Goal: Information Seeking & Learning: Learn about a topic

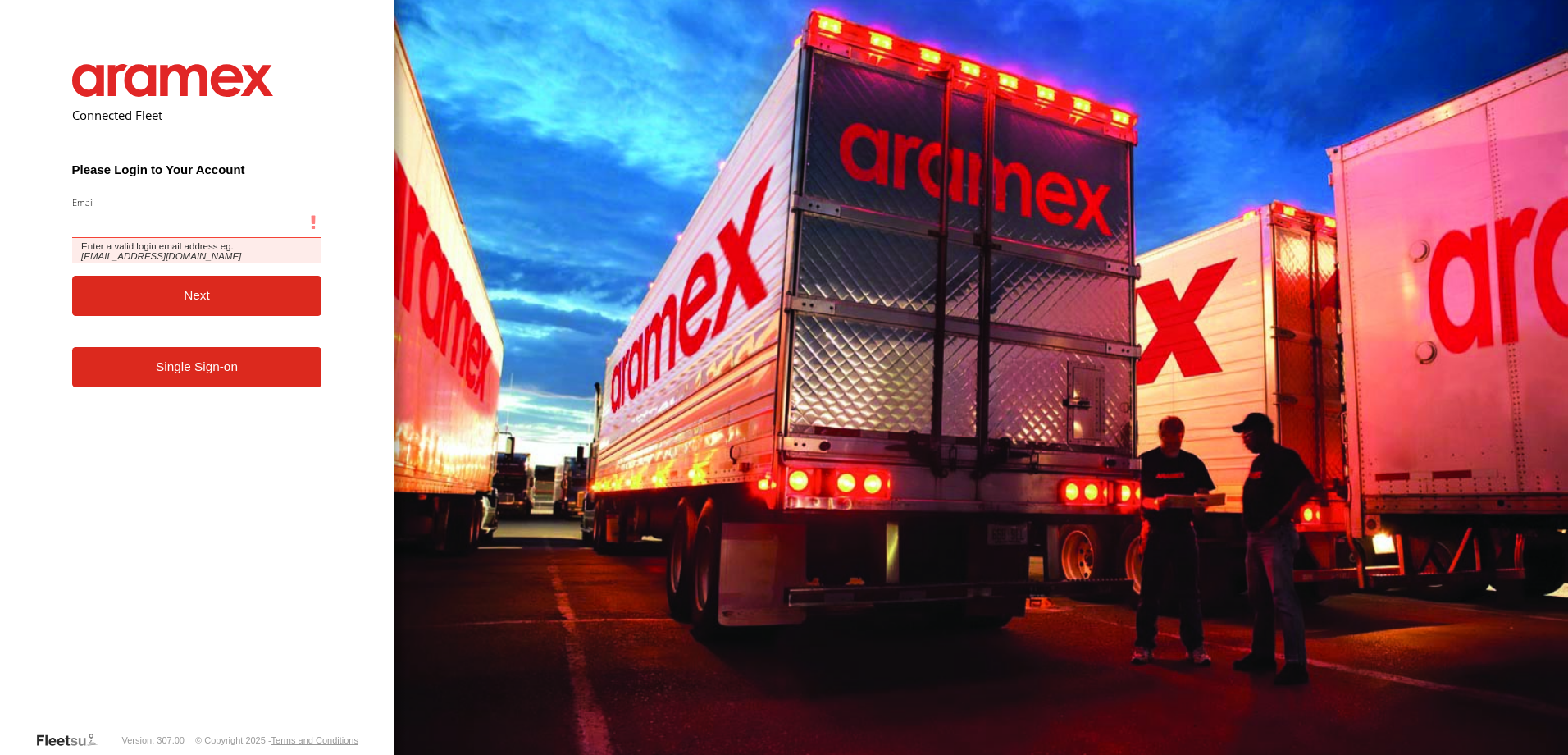
click at [108, 220] on input "Email" at bounding box center [197, 223] width 250 height 30
paste input "**********"
type input "**********"
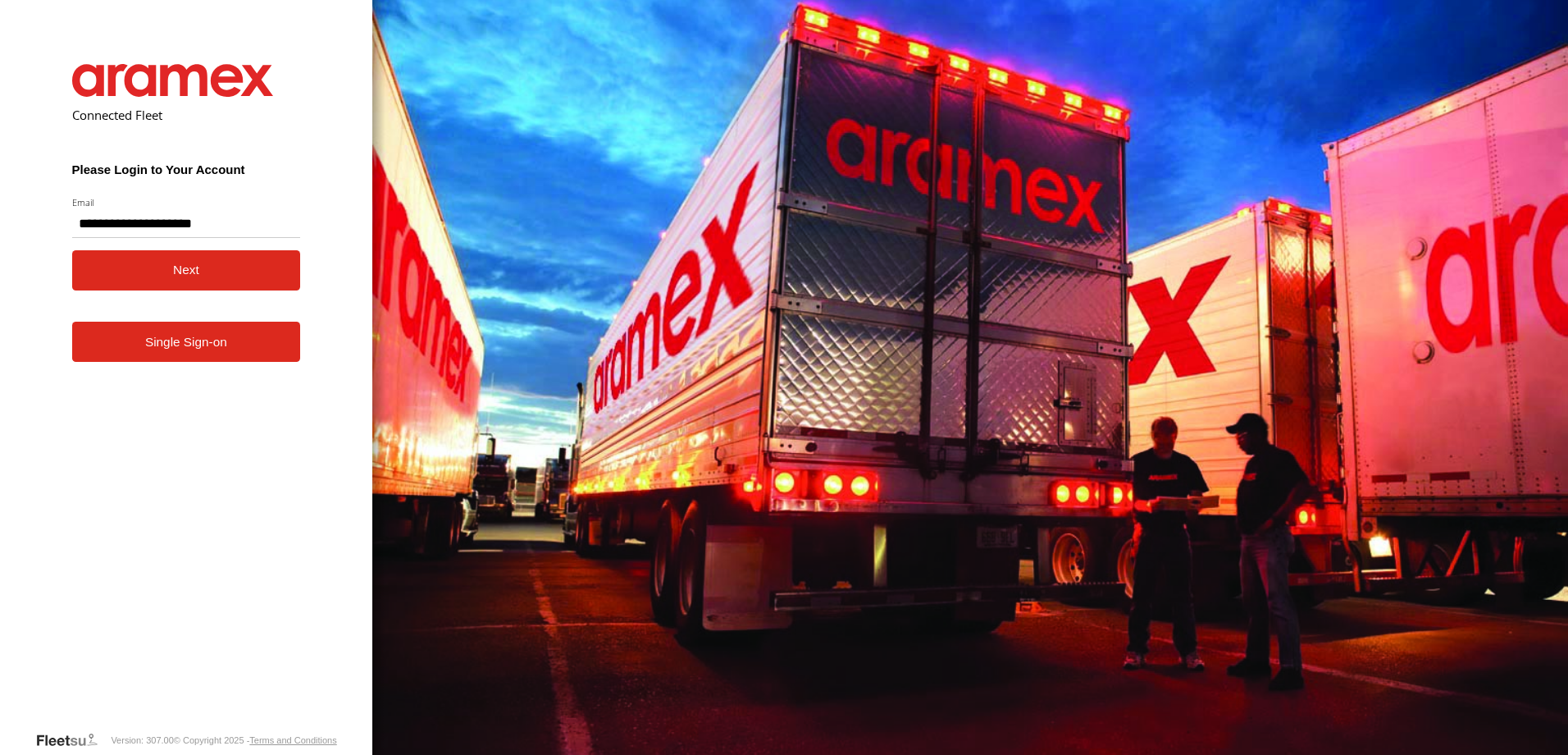
click at [257, 276] on button "Next" at bounding box center [187, 270] width 229 height 40
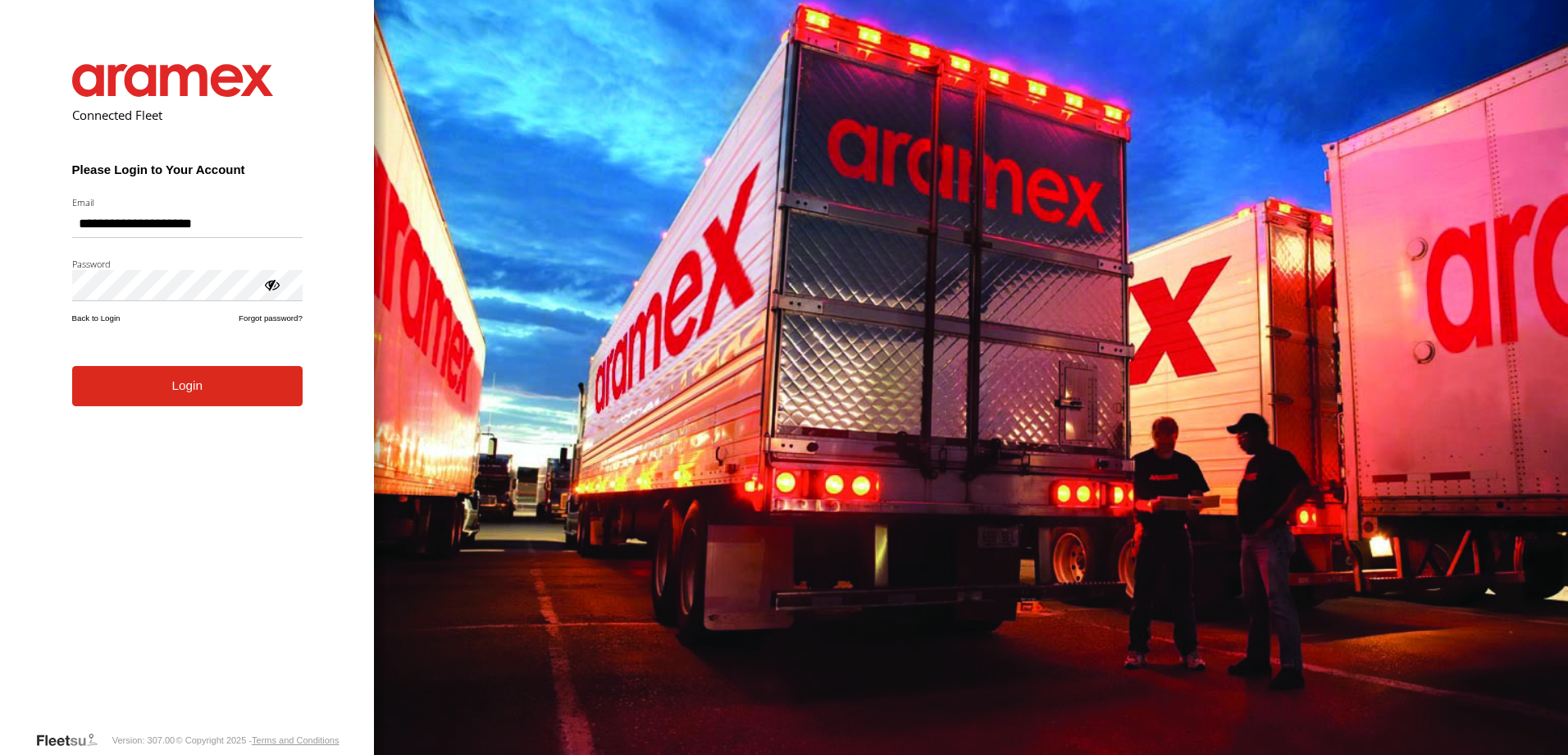
click at [139, 308] on form "**********" at bounding box center [187, 384] width 279 height 691
click at [185, 385] on button "Login" at bounding box center [187, 386] width 231 height 40
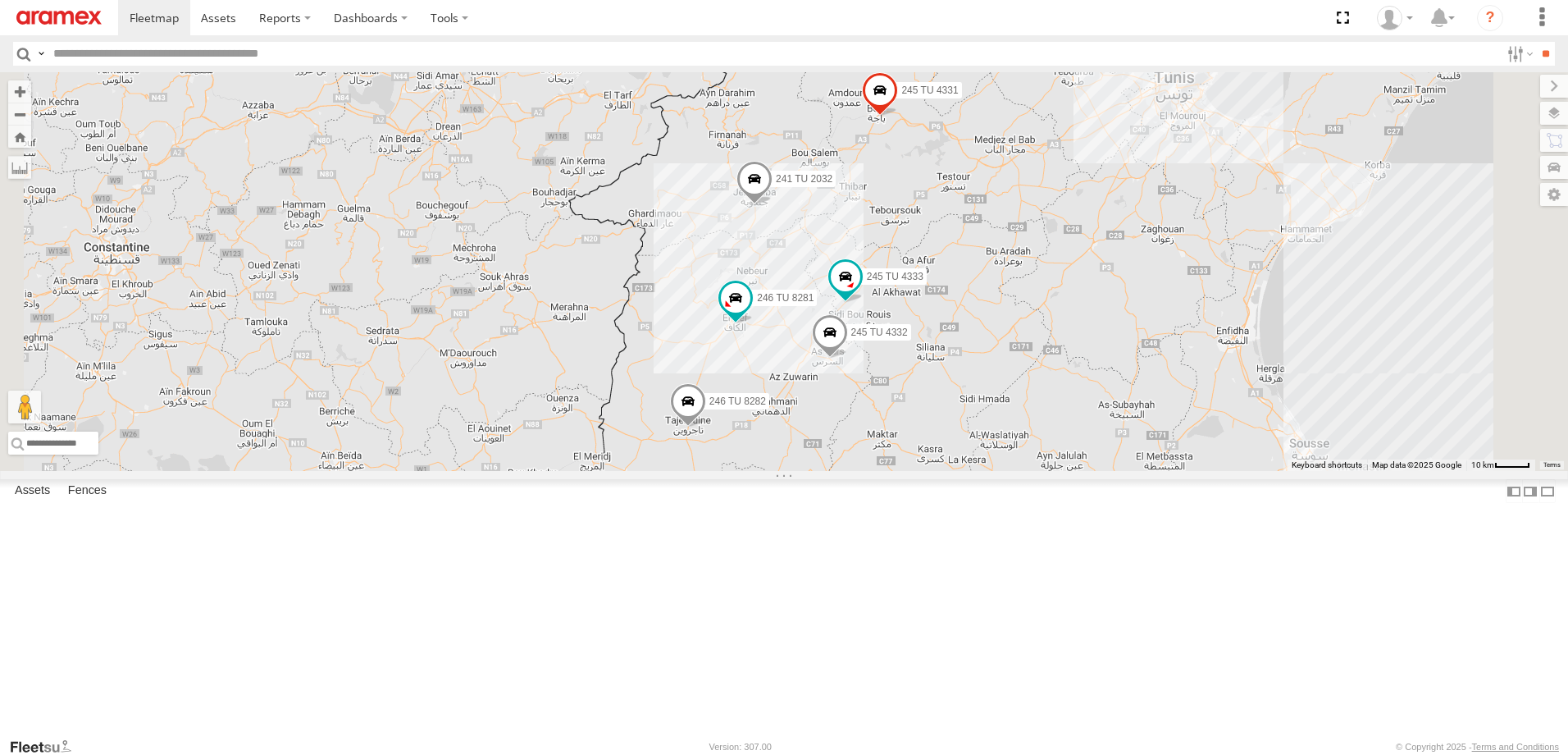
click at [898, 116] on span at bounding box center [880, 94] width 36 height 44
click at [1172, 292] on div "245 TU 4331 245 TU 4333 246 TU 8282 246 TU 8281 241 TU 2032 245 TU 4332 245 TU …" at bounding box center [784, 271] width 1568 height 398
click at [861, 292] on span at bounding box center [846, 277] width 30 height 30
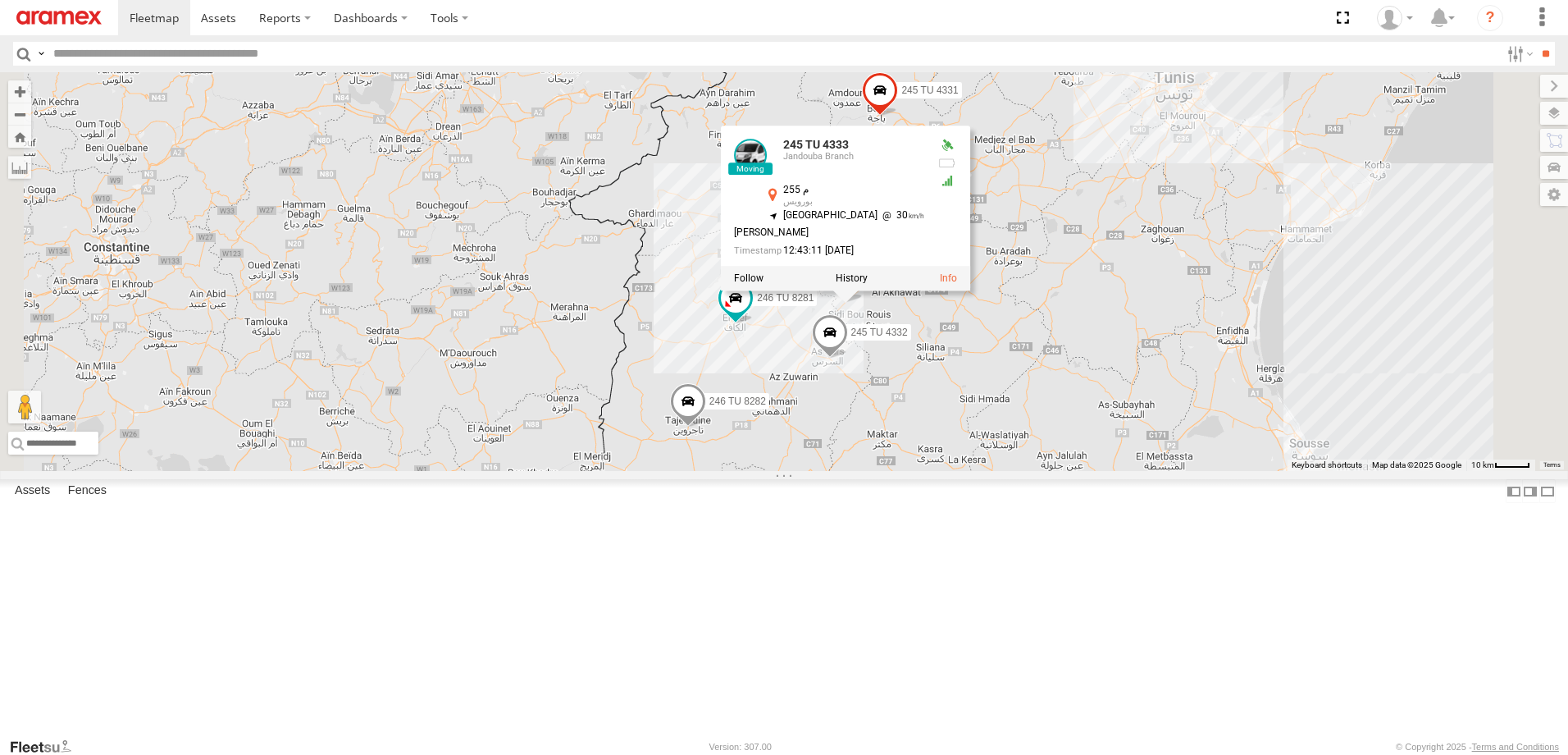
click at [1258, 364] on div "245 TU 4331 245 TU 4333 246 TU 8282 246 TU 8281 241 TU 2032 245 TU 4332 245 TU …" at bounding box center [784, 271] width 1568 height 398
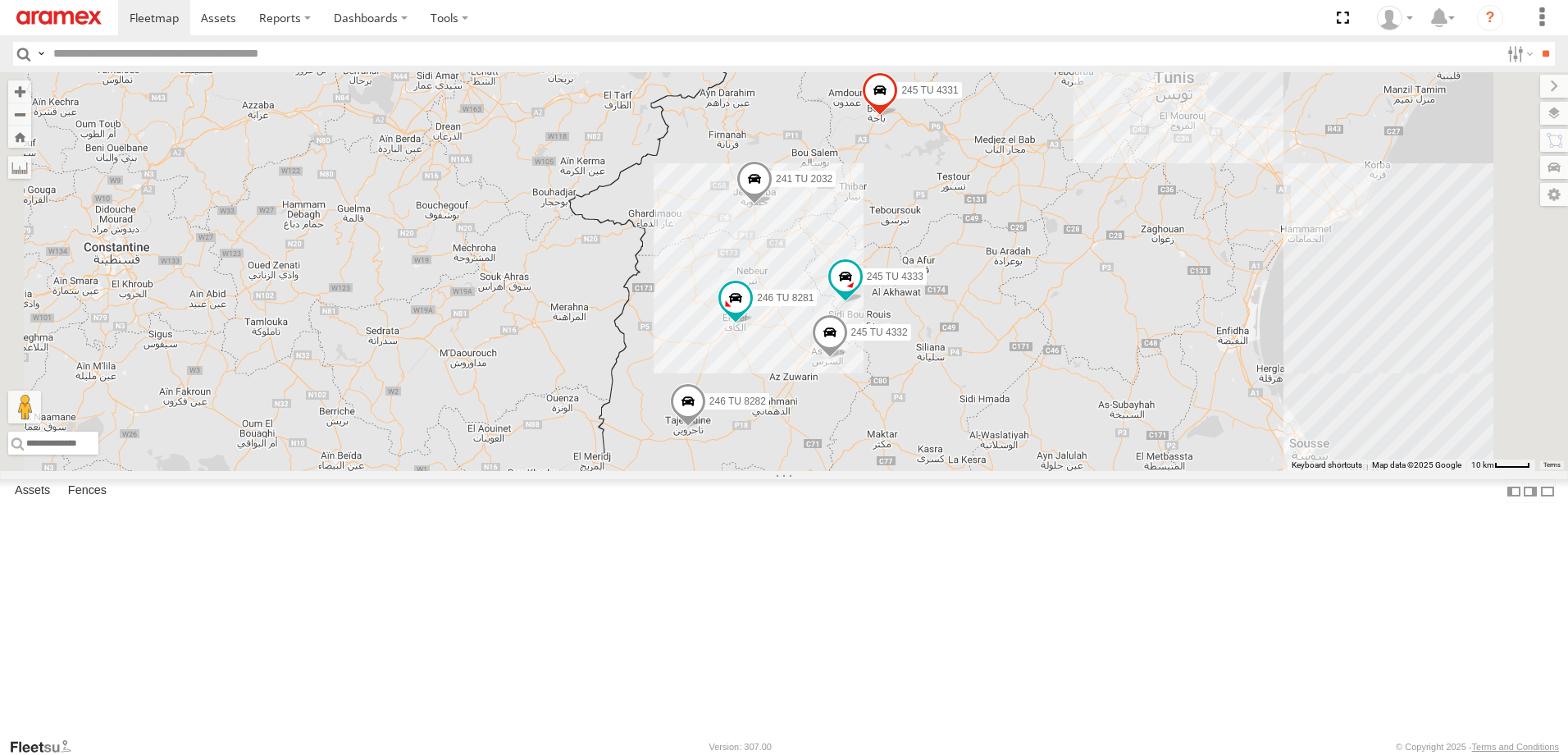
click at [706, 427] on span at bounding box center [688, 404] width 36 height 44
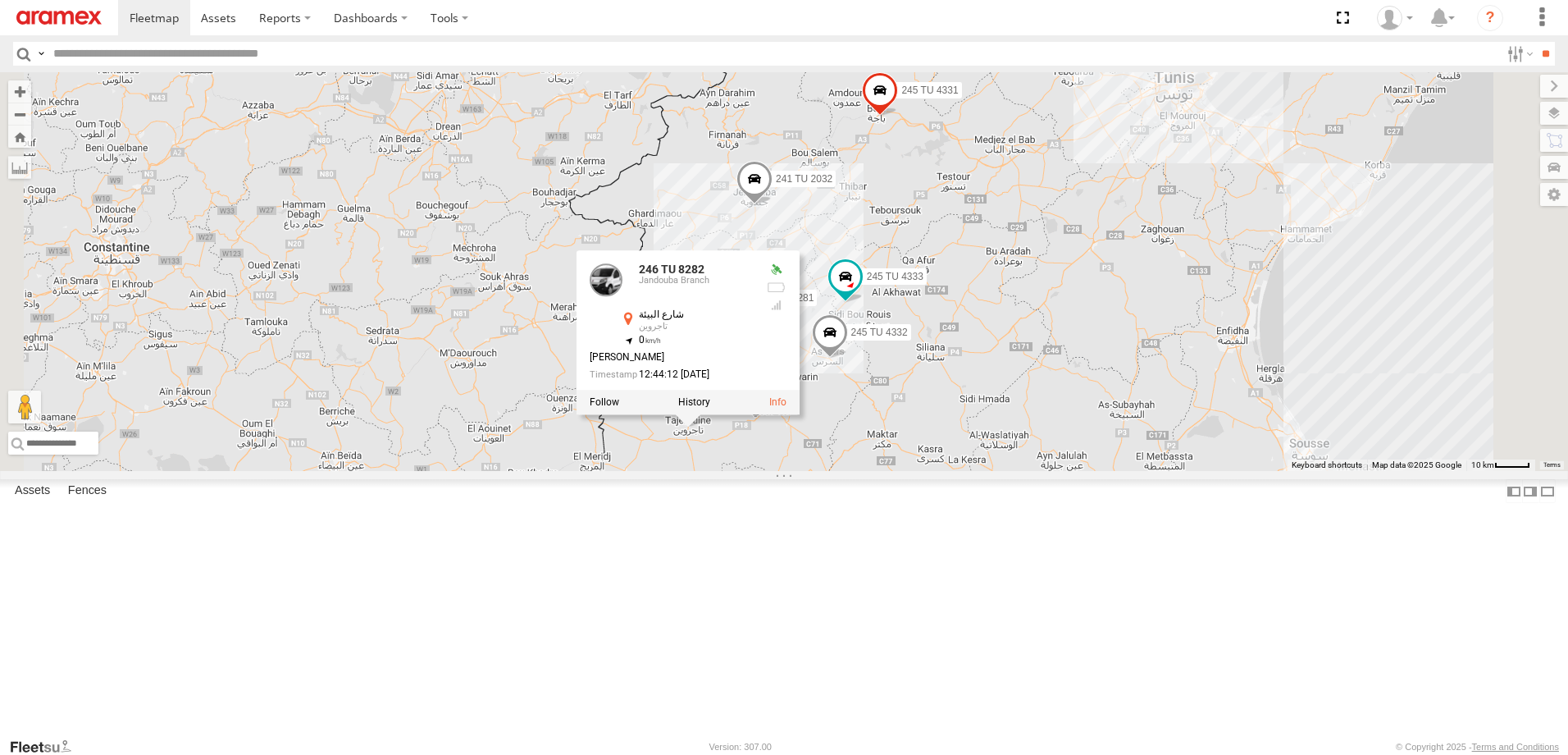
click at [1131, 471] on div "245 TU 4331 245 TU 4333 246 TU 8282 246 TU 8281 241 TU 2032 245 TU 4332 246 TU …" at bounding box center [784, 271] width 1568 height 398
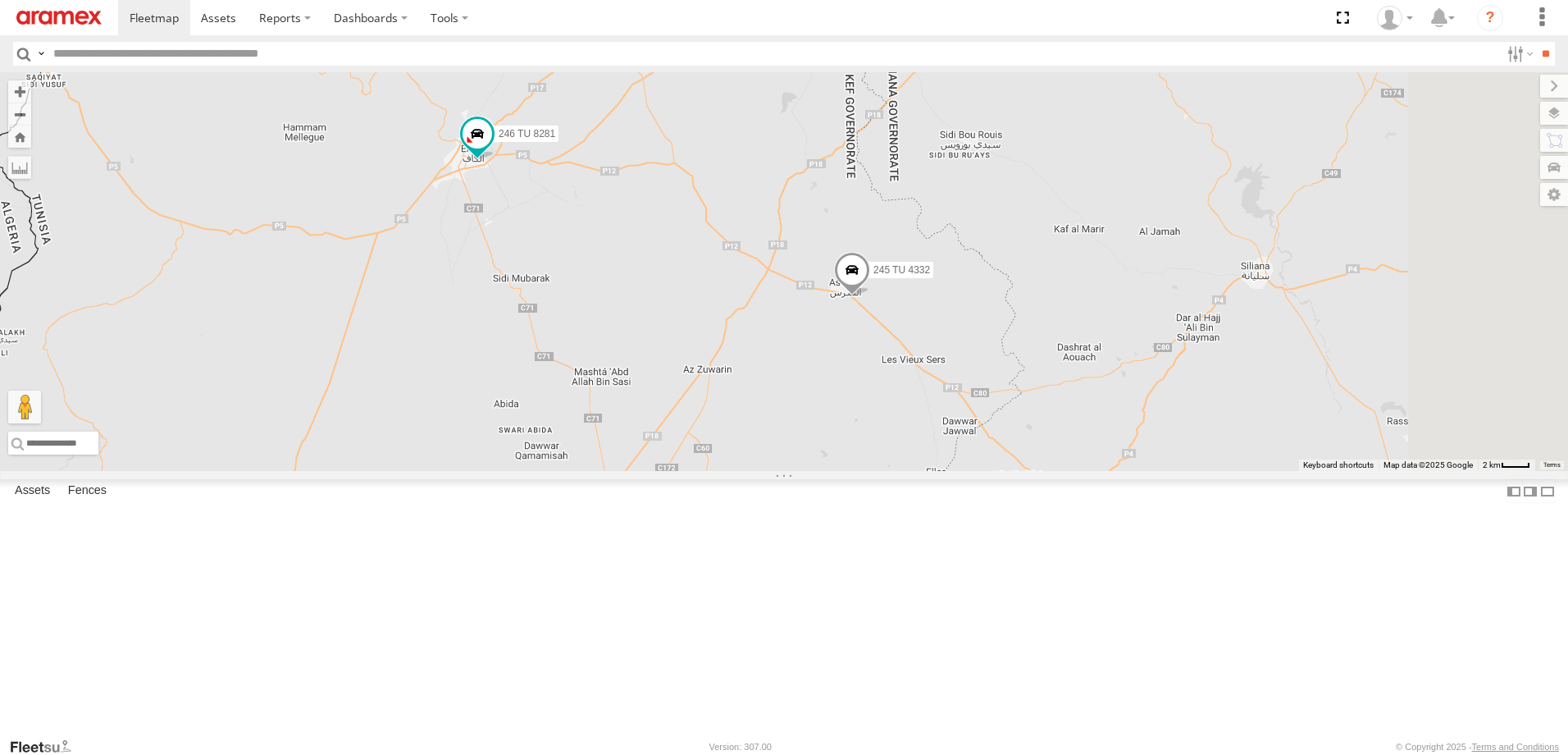
drag, startPoint x: 967, startPoint y: 396, endPoint x: 745, endPoint y: 603, distance: 303.5
click at [720, 471] on div "245 TU 4331 245 TU 4333 246 TU 8282 246 TU 8281 241 TU 2032 245 TU 4332" at bounding box center [784, 271] width 1568 height 398
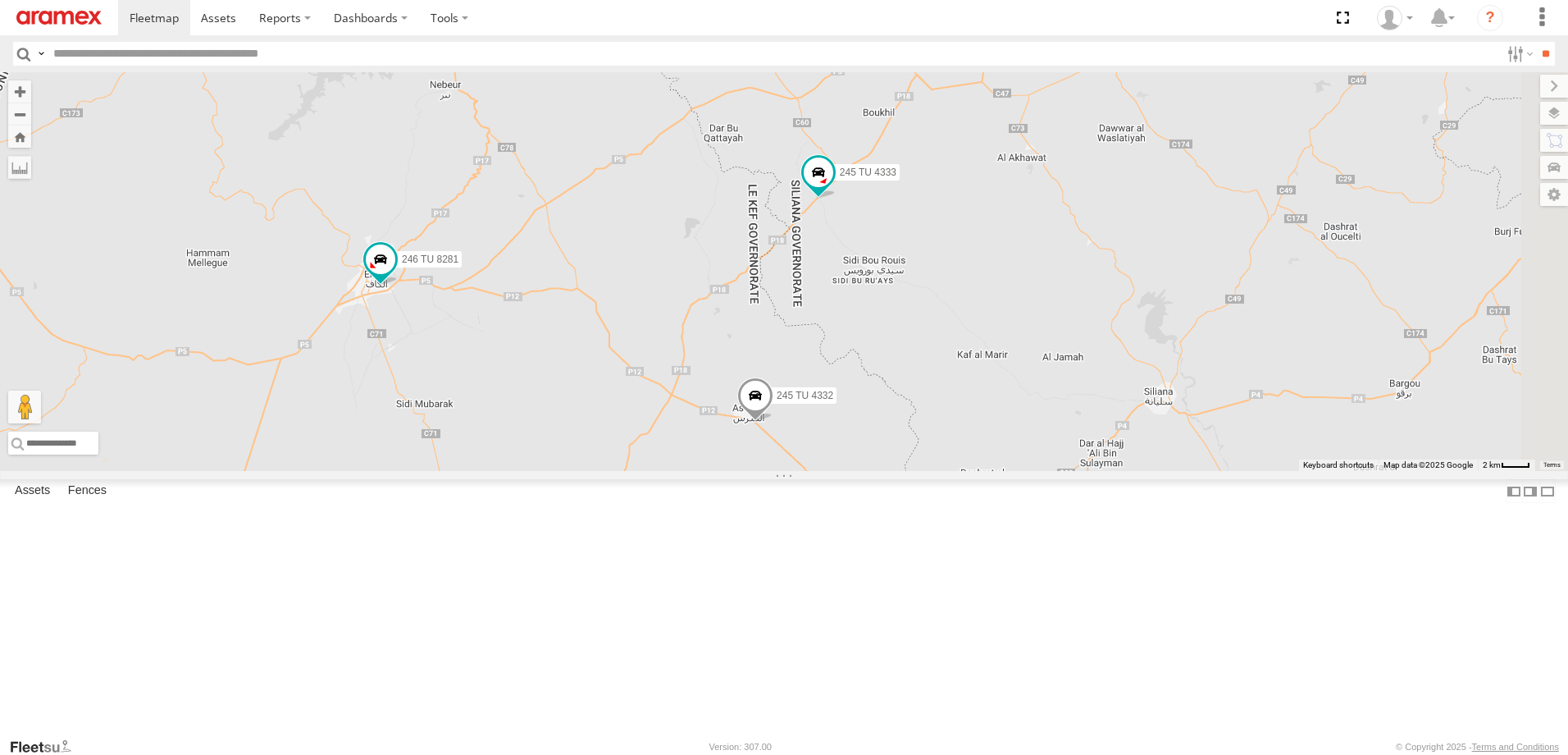
drag, startPoint x: 935, startPoint y: 278, endPoint x: 834, endPoint y: 406, distance: 163.0
click at [834, 406] on div "245 TU 4331 245 TU 4333 246 TU 8282 246 TU 8281 241 TU 2032 245 TU 4332" at bounding box center [784, 271] width 1568 height 398
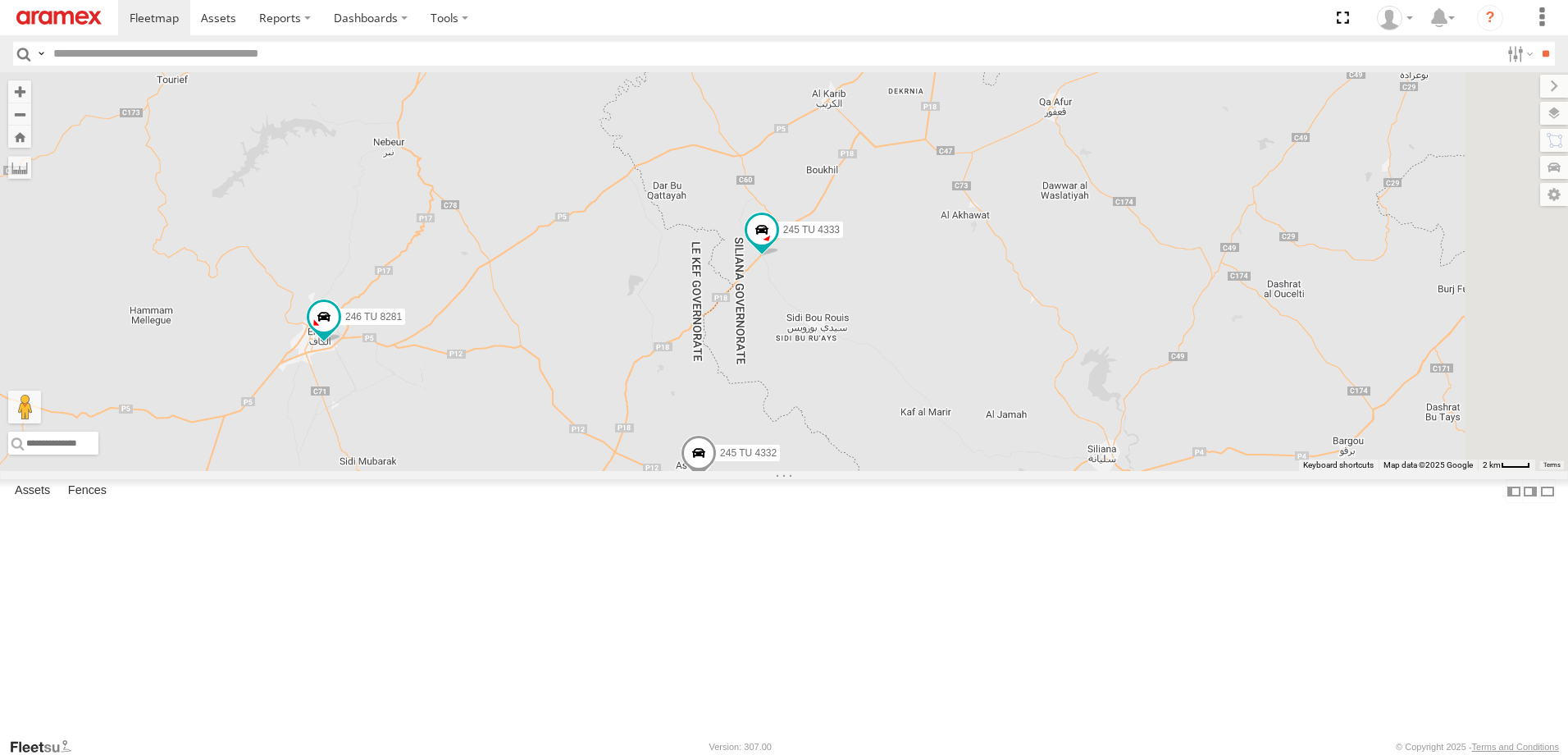
drag, startPoint x: 860, startPoint y: 355, endPoint x: 802, endPoint y: 412, distance: 81.3
click at [802, 412] on div "245 TU 4331 245 TU 4333 246 TU 8282 246 TU 8281 241 TU 2032 245 TU 4332" at bounding box center [784, 271] width 1568 height 398
click at [1155, 429] on div "245 TU 4331 245 TU 4333 246 TU 8282 246 TU 8281 241 TU 2032 245 TU 4332" at bounding box center [784, 271] width 1568 height 398
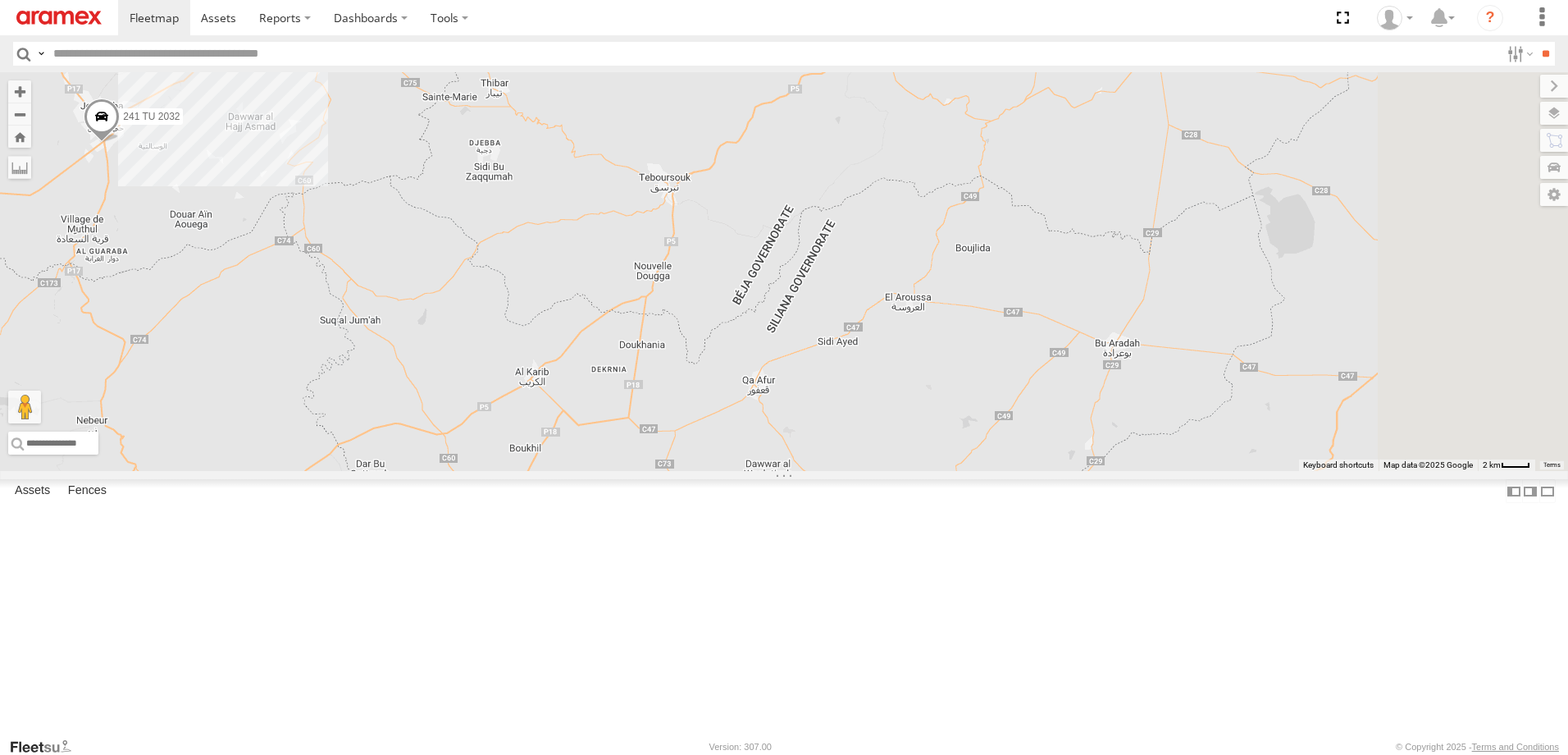
drag, startPoint x: 1195, startPoint y: 387, endPoint x: 901, endPoint y: 670, distance: 408.1
click at [894, 471] on div "245 TU 4331 245 TU 4333 246 TU 8282 246 TU 8281 241 TU 2032 245 TU 4332" at bounding box center [784, 271] width 1568 height 398
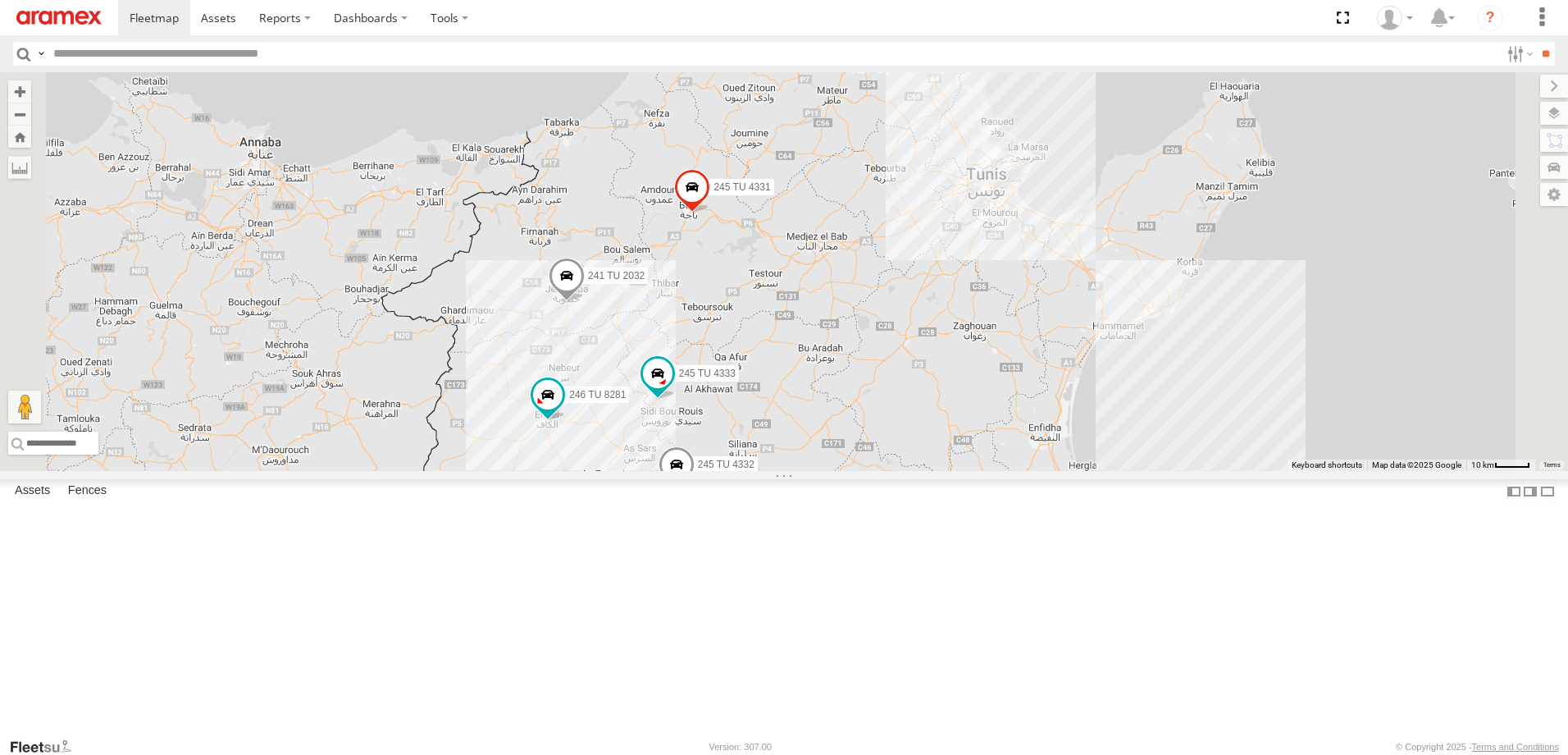
click at [0, 0] on link at bounding box center [0, 0] width 0 height 0
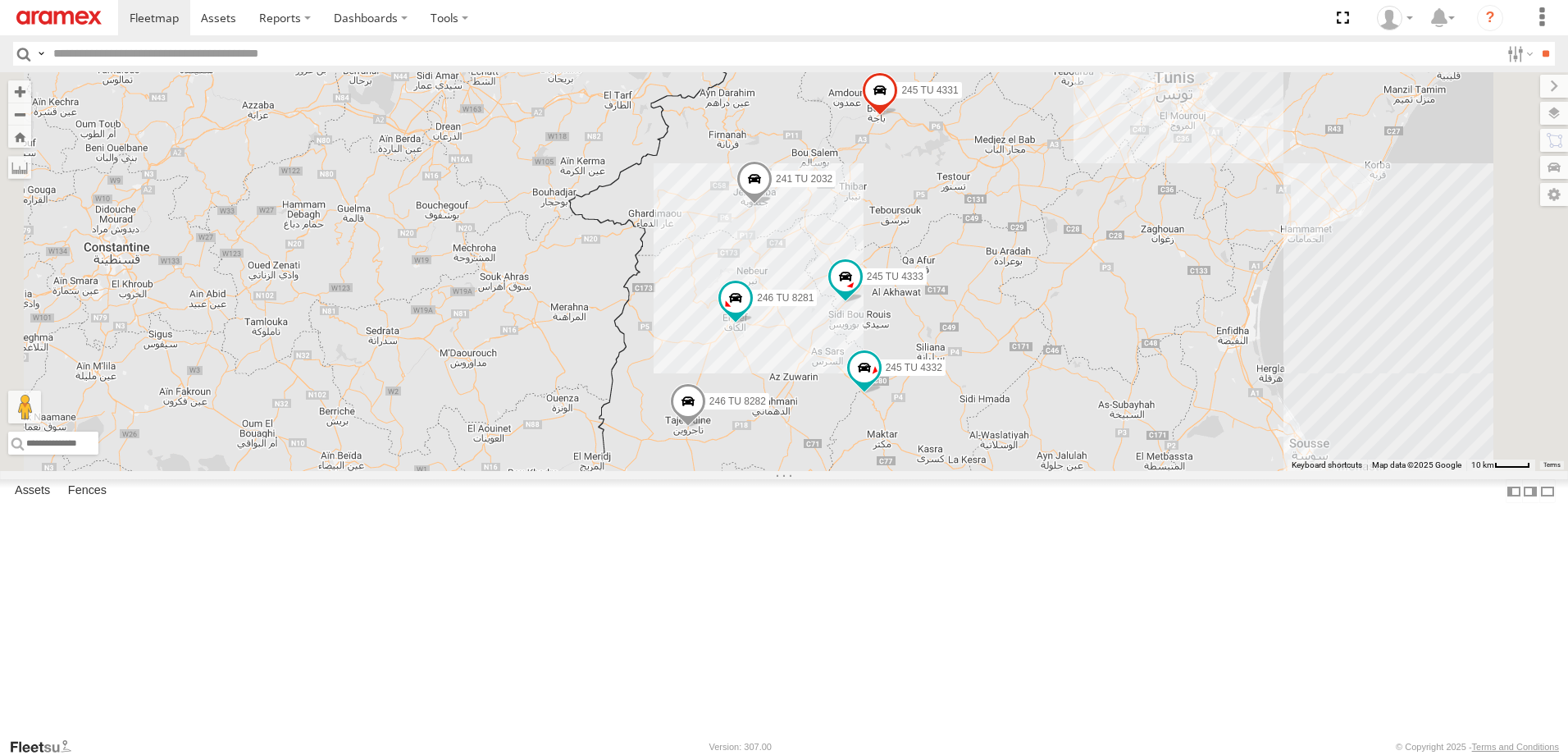
click at [0, 0] on link at bounding box center [0, 0] width 0 height 0
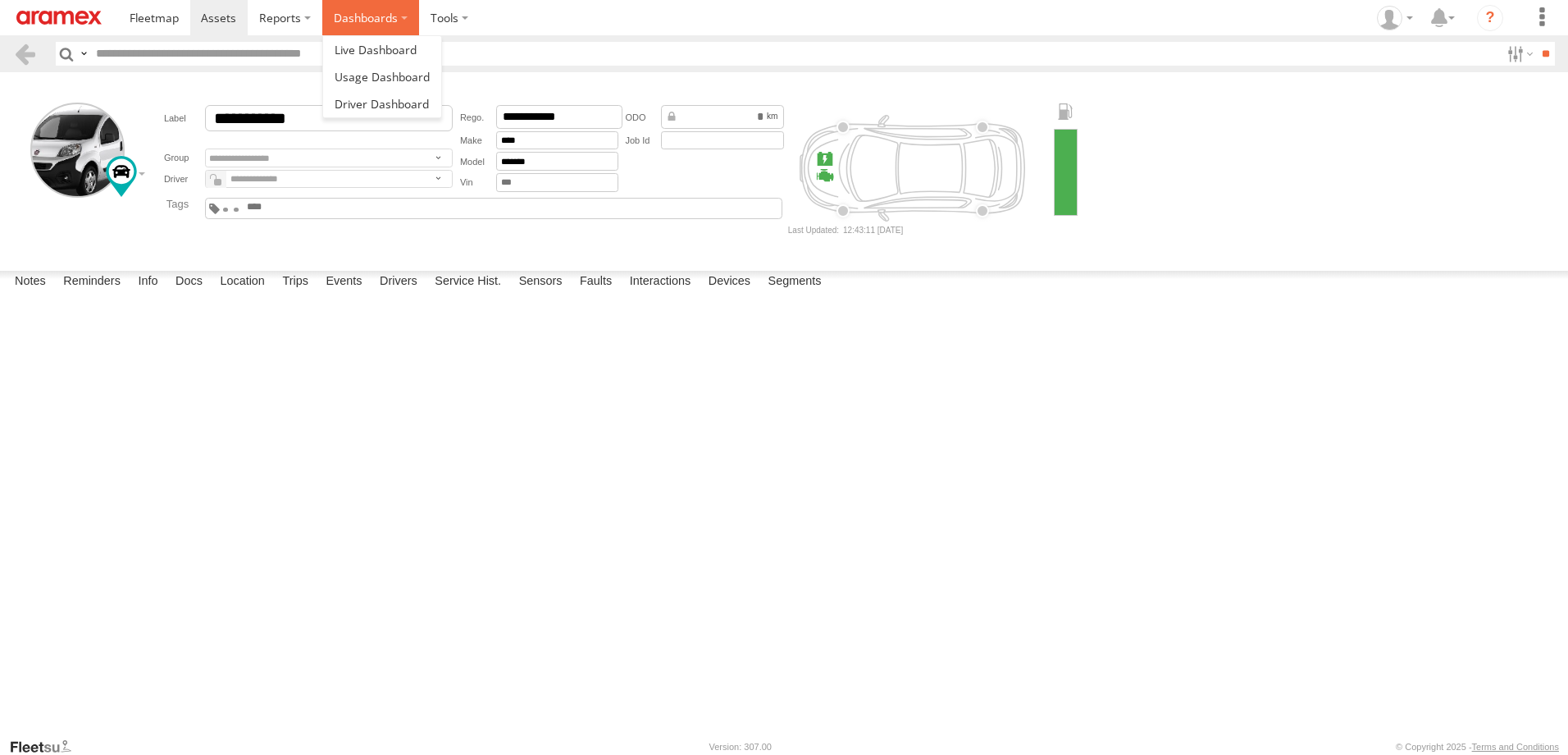
click at [397, 16] on label "Dashboards" at bounding box center [371, 17] width 97 height 36
click at [391, 53] on span at bounding box center [376, 49] width 82 height 16
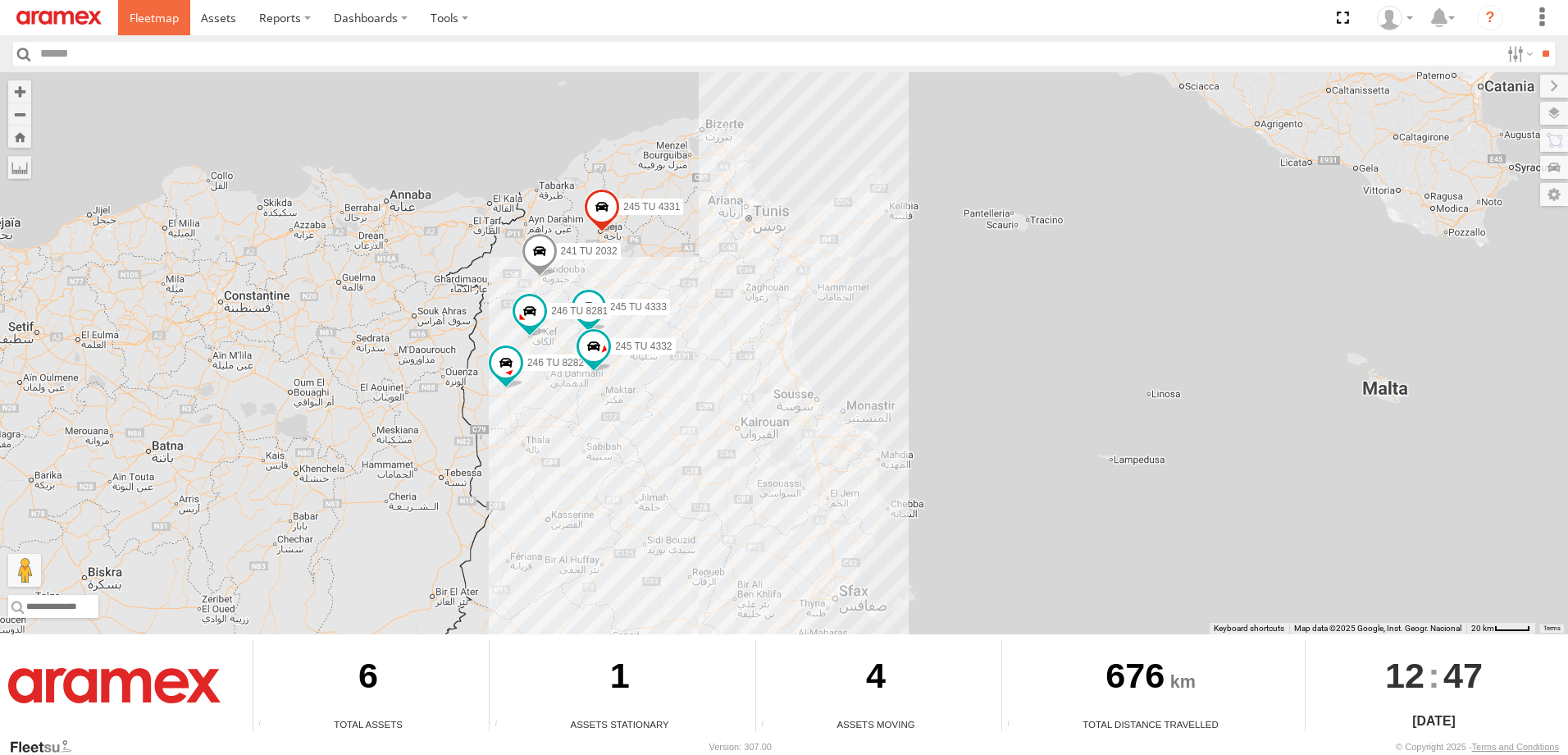
click at [171, 19] on span at bounding box center [154, 17] width 49 height 16
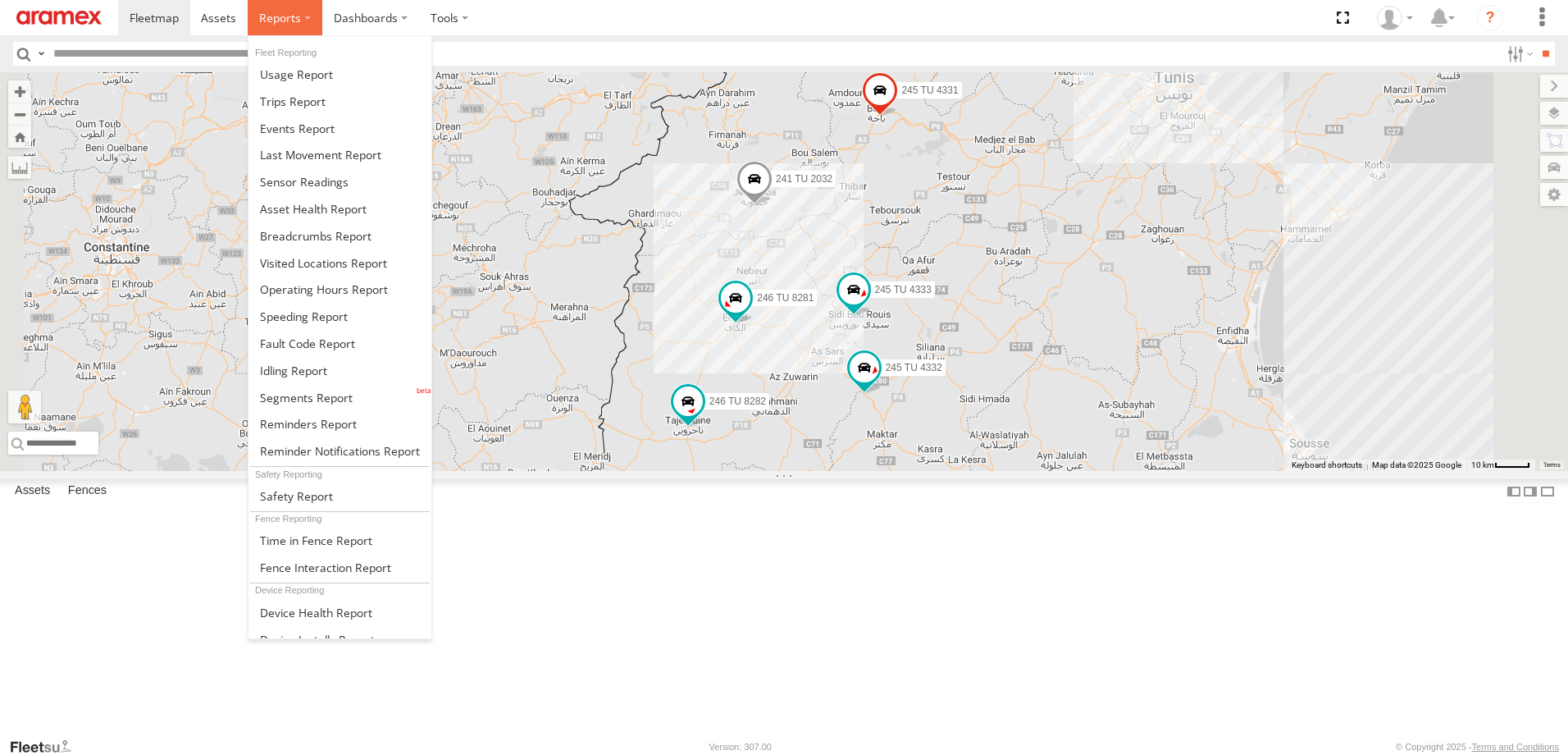
click at [292, 20] on span at bounding box center [280, 17] width 42 height 16
click at [337, 161] on span at bounding box center [321, 154] width 121 height 16
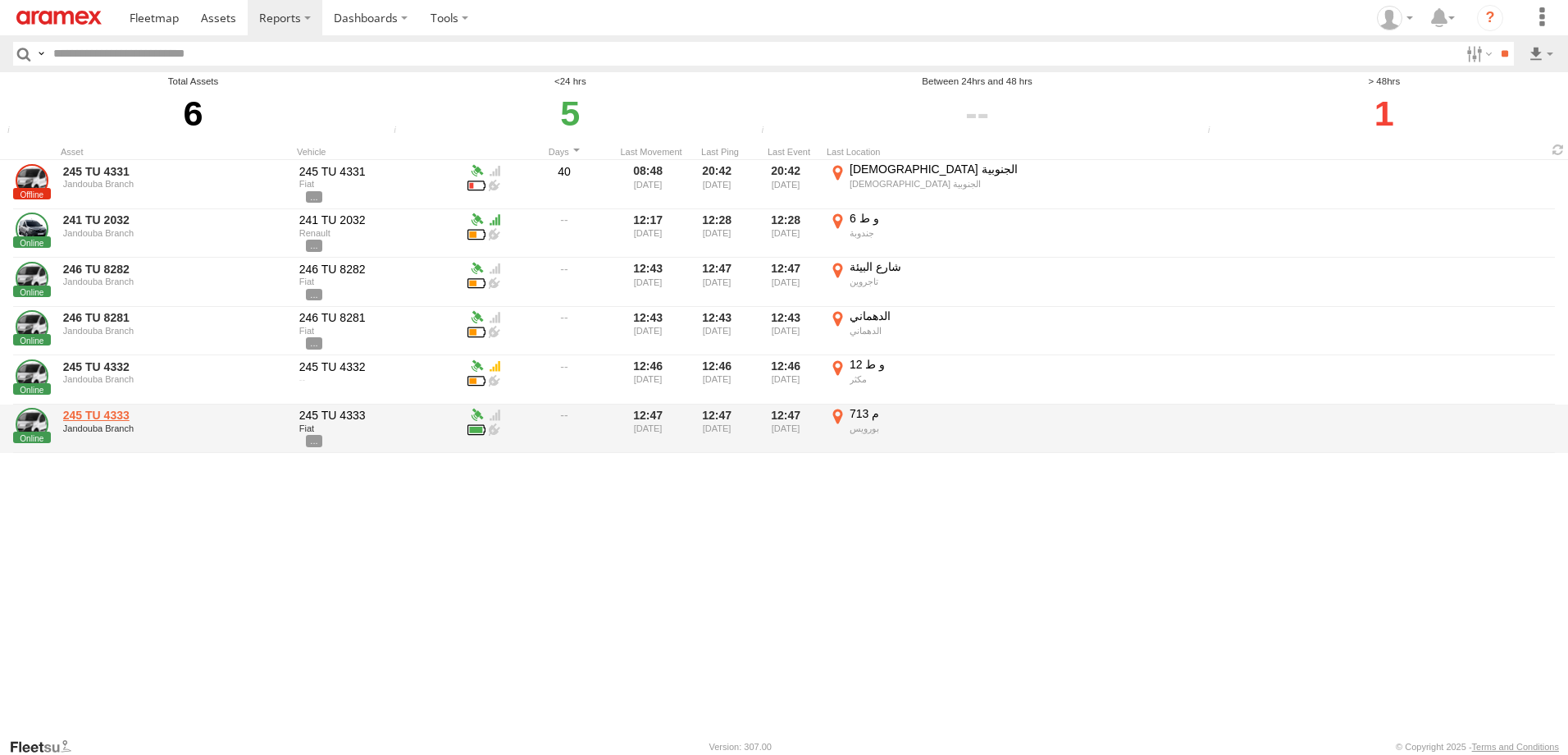
click at [139, 419] on link "245 TU 4333" at bounding box center [175, 415] width 225 height 15
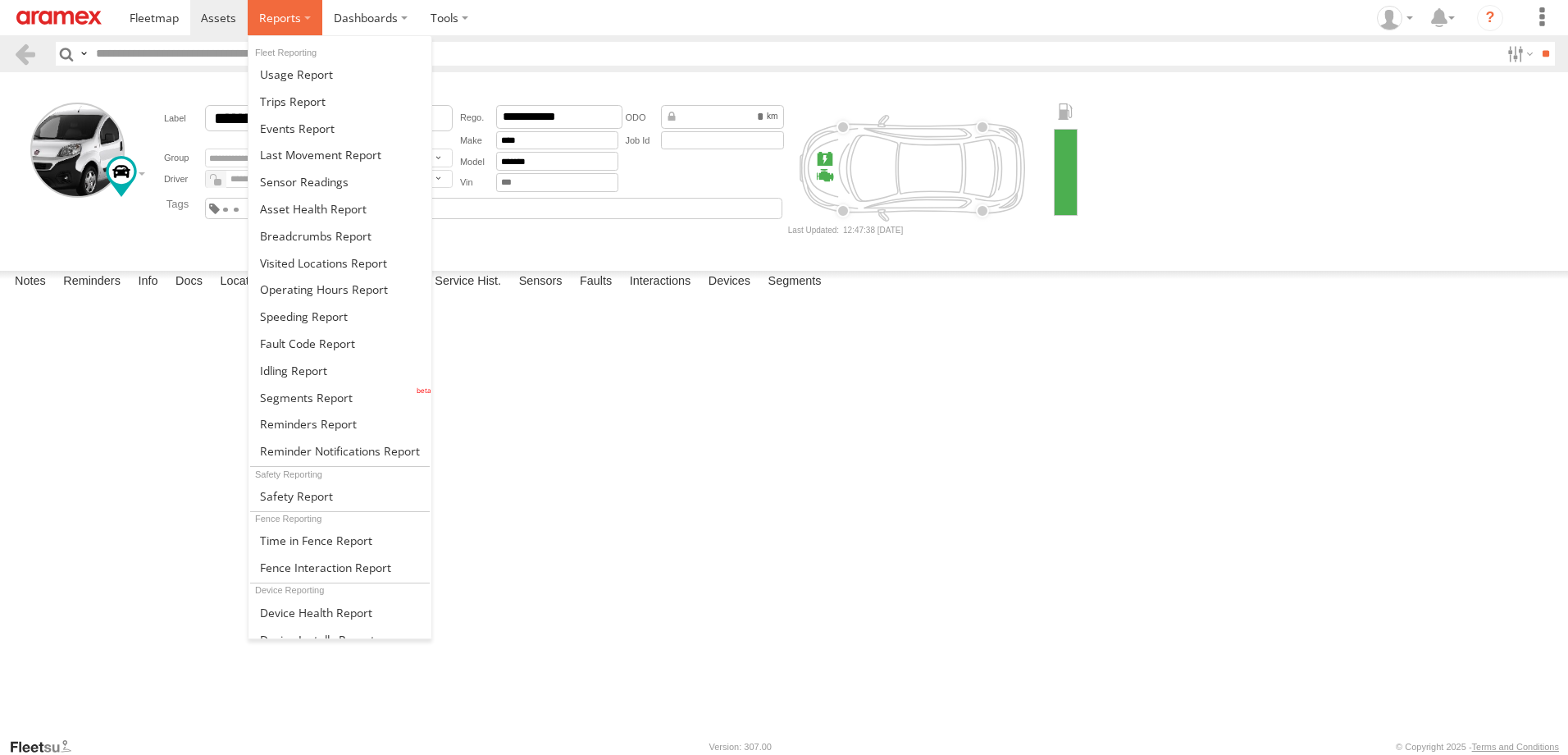
click at [285, 22] on span at bounding box center [280, 17] width 42 height 16
click at [302, 102] on span at bounding box center [293, 102] width 66 height 16
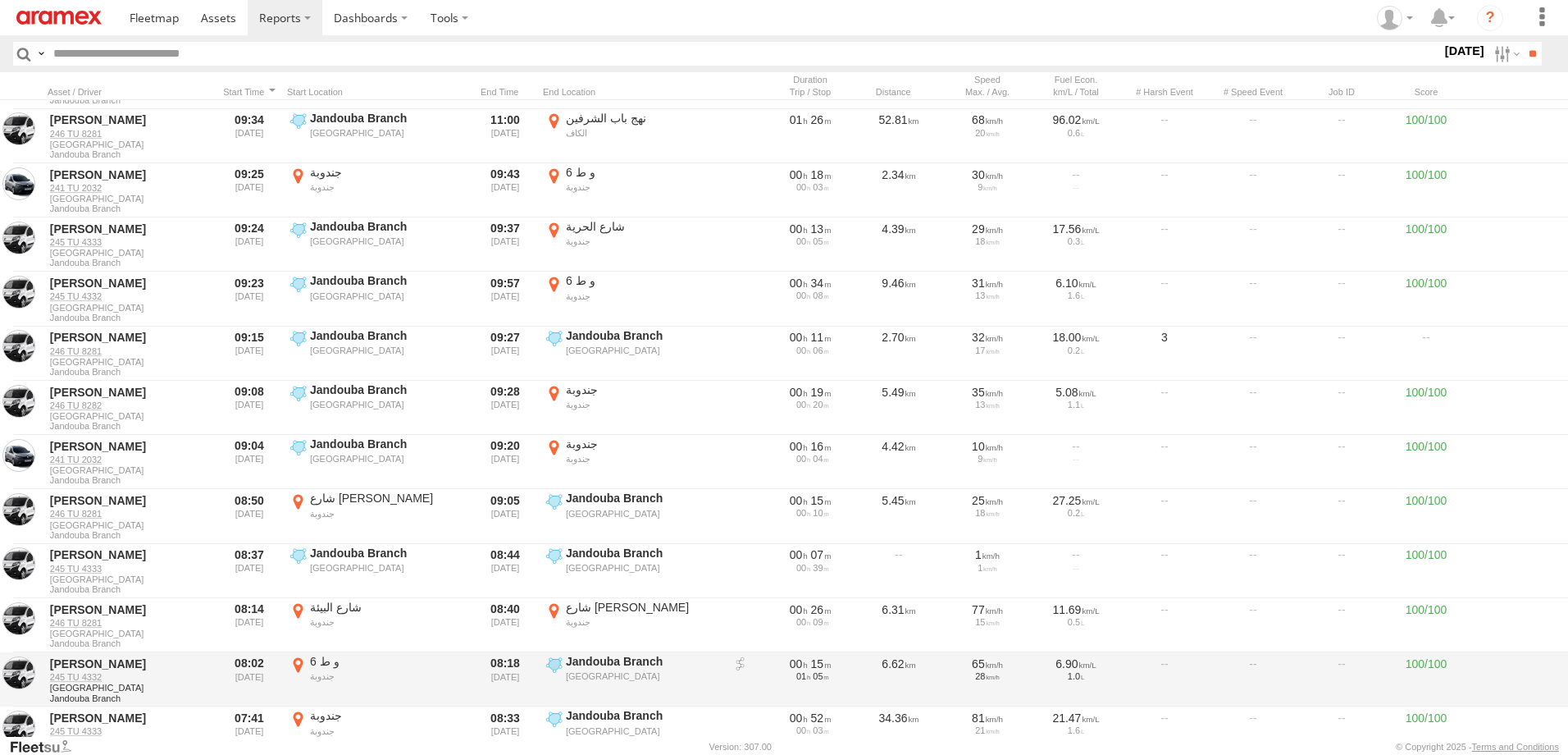
scroll to position [410, 0]
